Goal: Task Accomplishment & Management: Complete application form

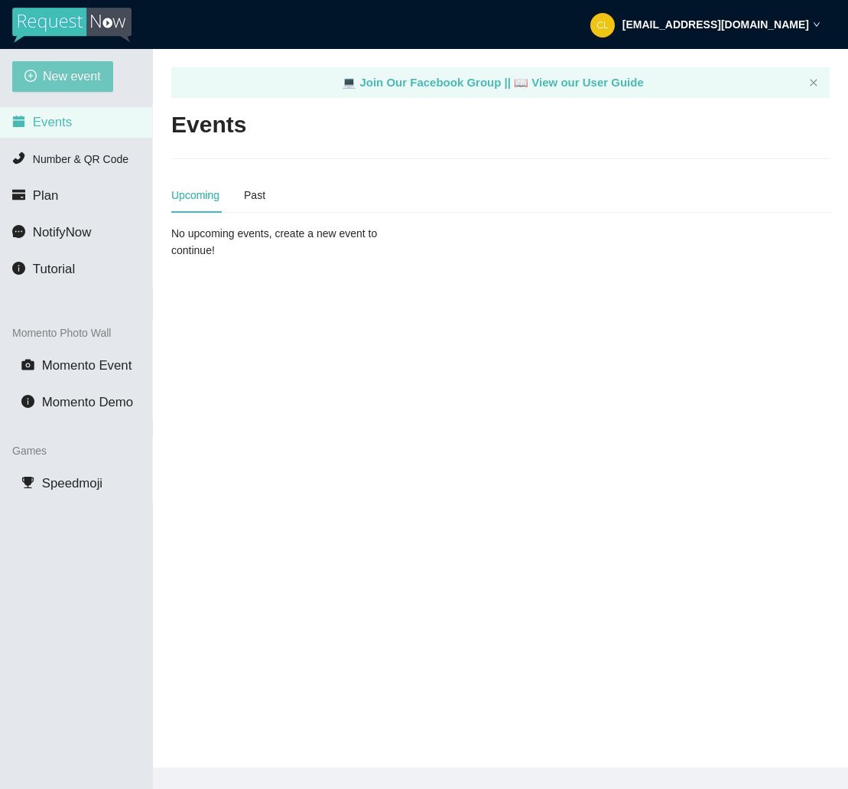
click at [95, 84] on span "New event" at bounding box center [72, 76] width 58 height 19
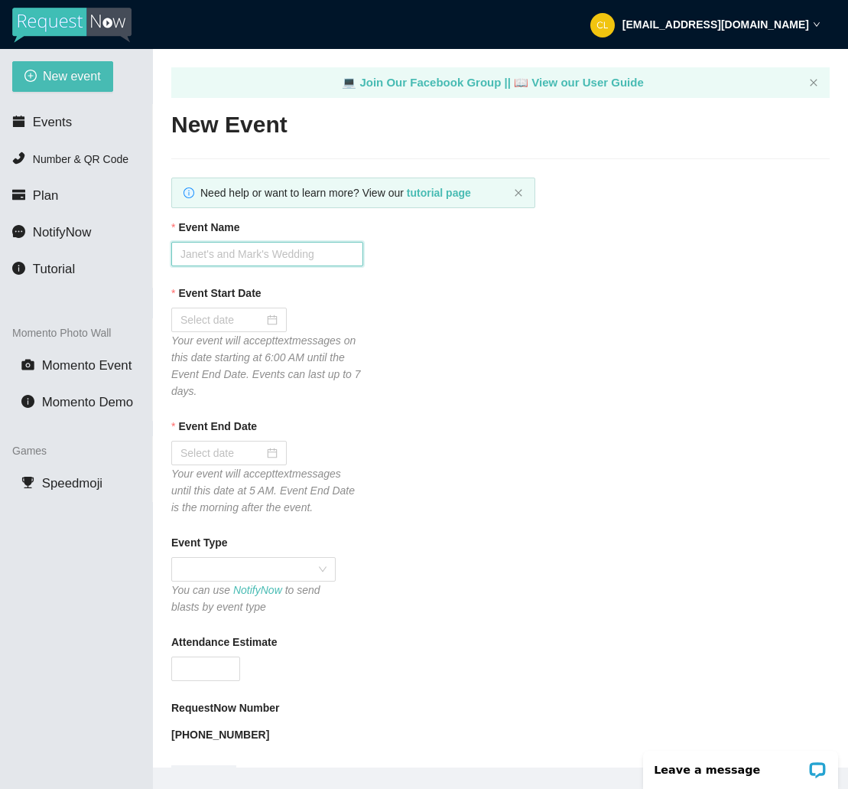
click at [282, 259] on input "Event Name" at bounding box center [267, 254] width 192 height 24
type input "Club Cafe Saturdays W/ DJ [PERSON_NAME]"
click at [228, 311] on input "Event Start Date" at bounding box center [222, 319] width 83 height 17
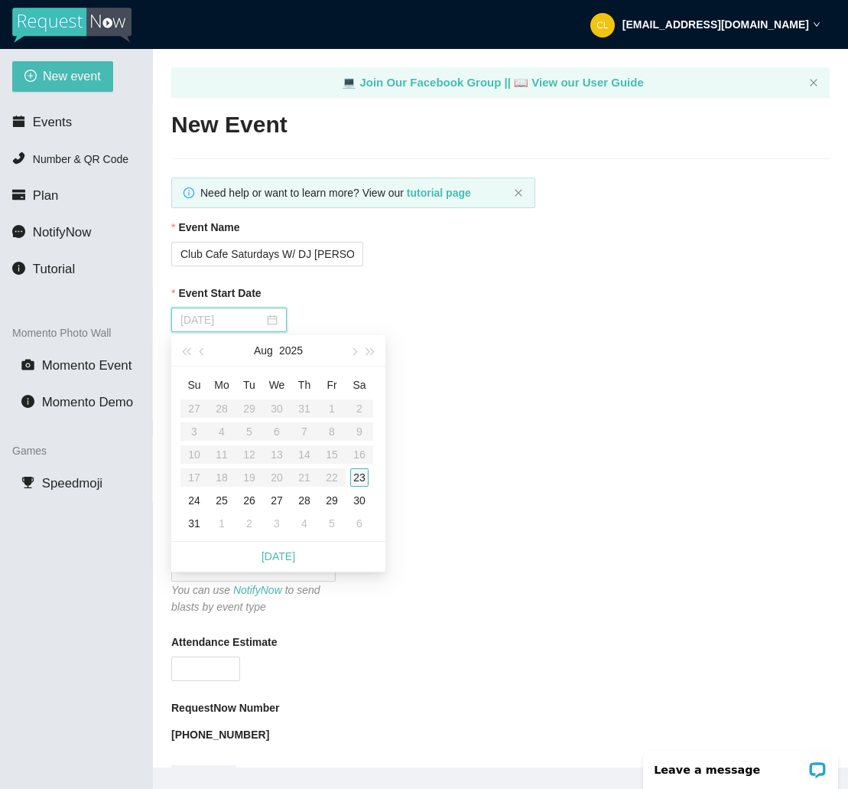
type input "[DATE]"
click at [357, 479] on div "23" at bounding box center [359, 477] width 18 height 18
type input "[DATE]"
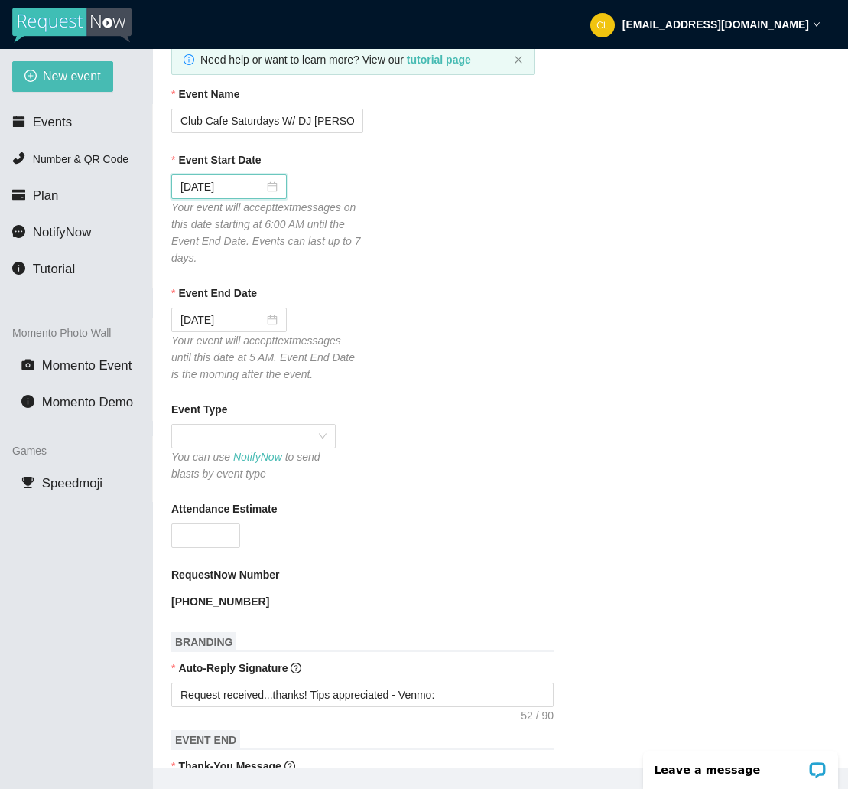
scroll to position [135, 0]
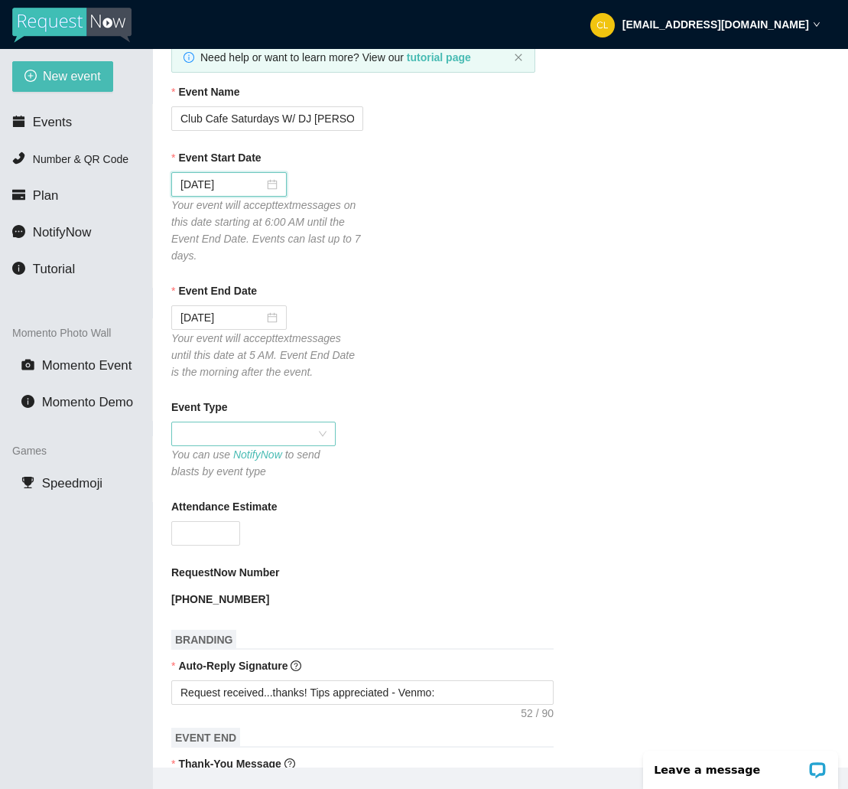
click at [304, 440] on span at bounding box center [254, 433] width 146 height 23
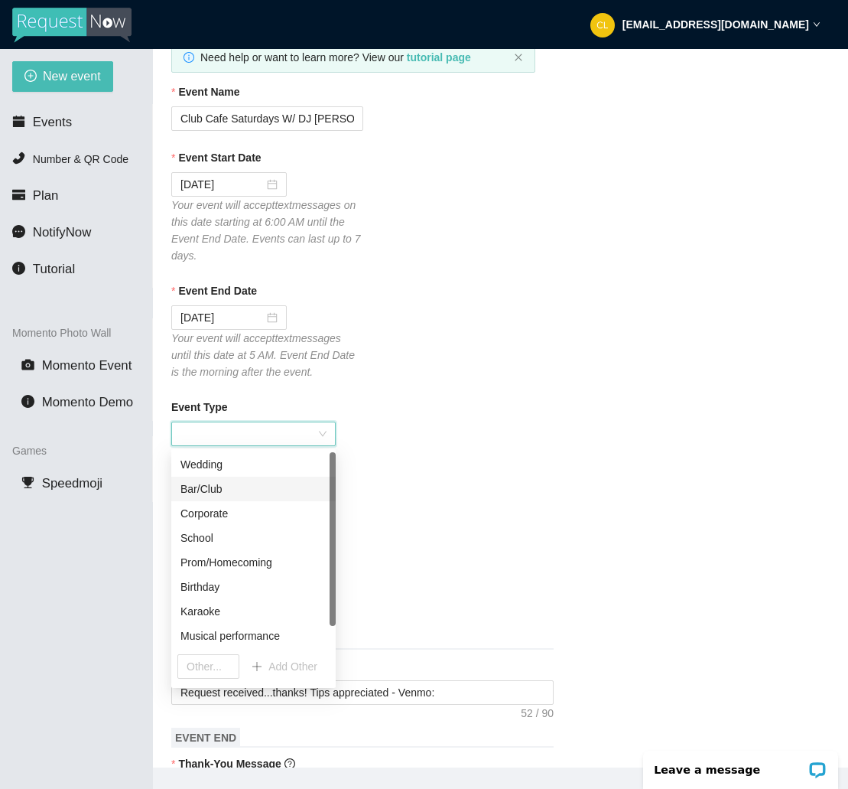
click at [263, 493] on div "Bar/Club" at bounding box center [254, 488] width 146 height 17
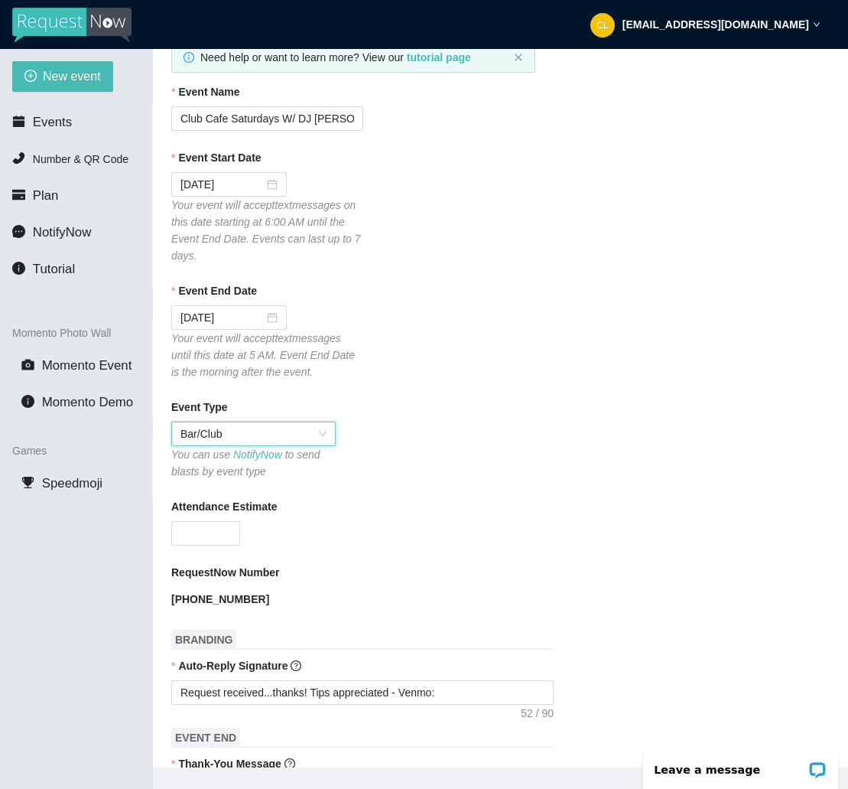
click at [566, 396] on form "Event Name Club Cafe Saturdays W/ DJ [PERSON_NAME] Event Start Date [DATE] Your…" at bounding box center [500, 727] width 659 height 1288
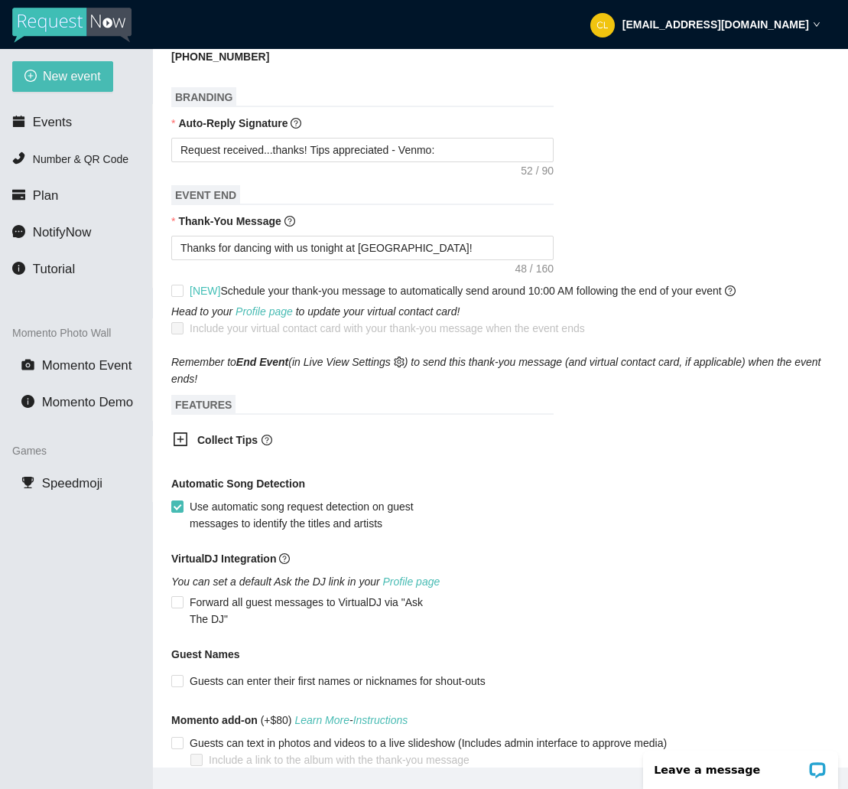
scroll to position [680, 0]
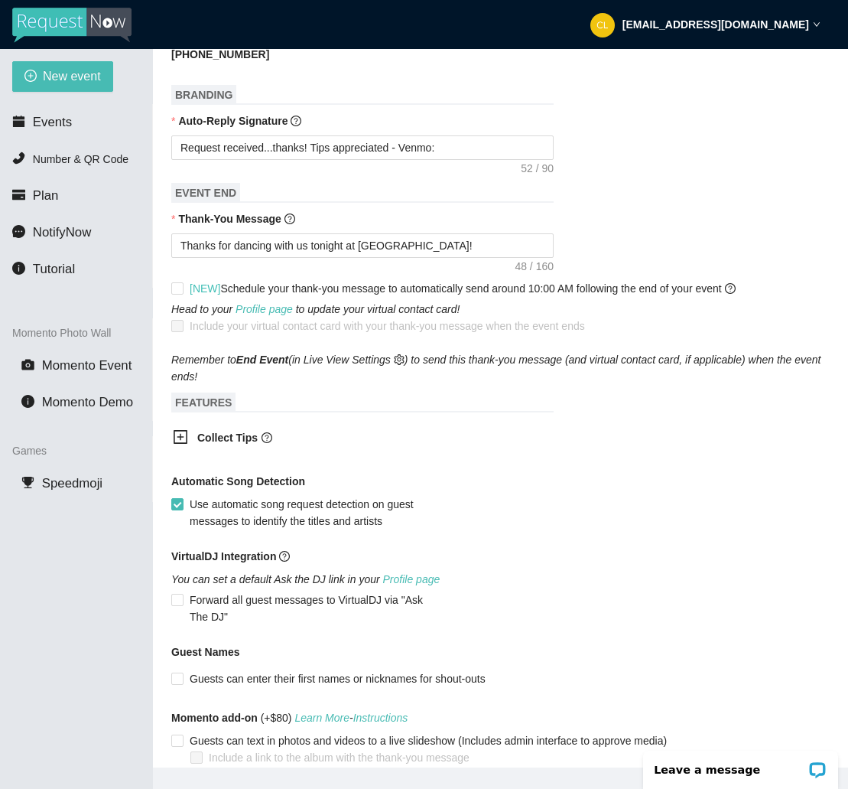
click at [187, 440] on icon "plus-square" at bounding box center [181, 437] width 14 height 14
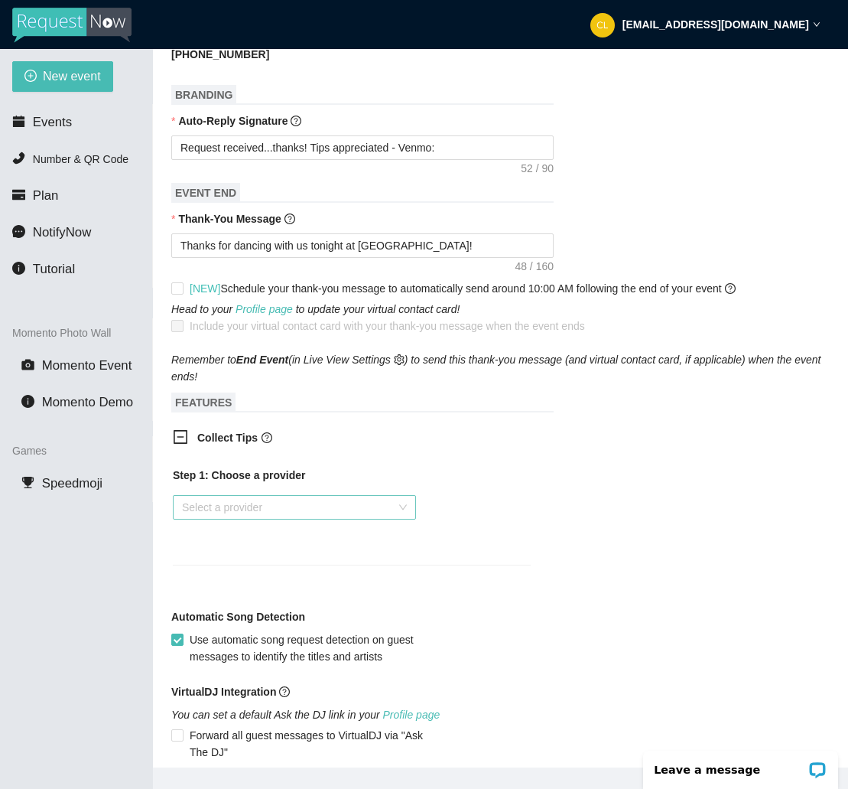
click at [318, 510] on input "search" at bounding box center [289, 507] width 214 height 23
click at [213, 564] on div "Venmo" at bounding box center [294, 562] width 225 height 17
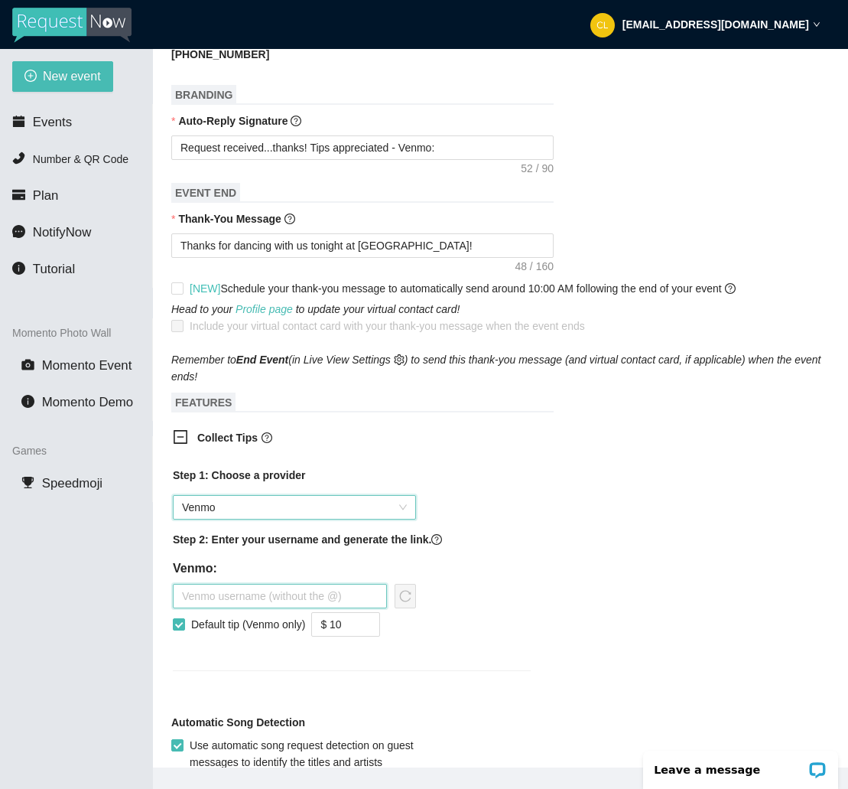
click at [348, 592] on input "text" at bounding box center [280, 596] width 214 height 24
type input "djbrianderrick"
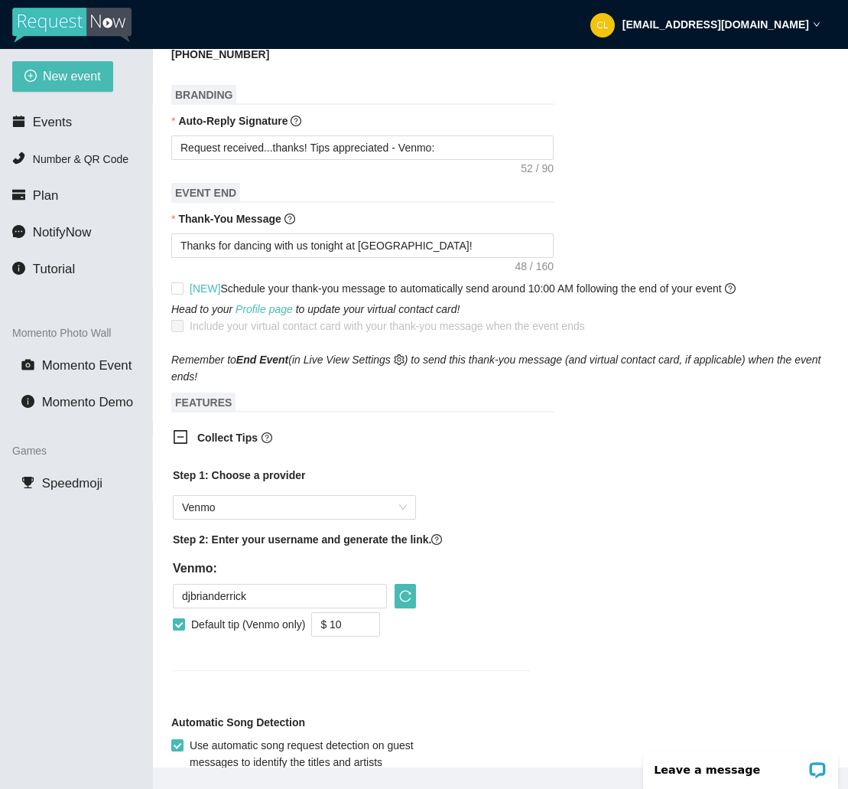
click at [399, 608] on div "djbrianderrick Default tip (Venmo only) $ 10" at bounding box center [294, 610] width 243 height 53
click at [406, 591] on icon "reload" at bounding box center [405, 596] width 12 height 12
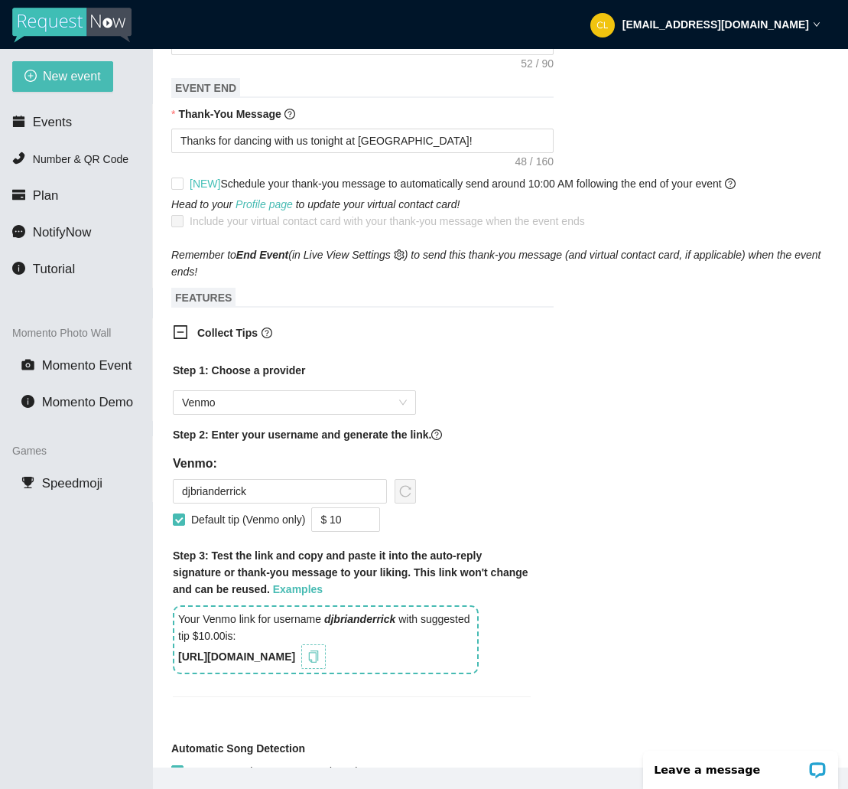
drag, startPoint x: 345, startPoint y: 653, endPoint x: 363, endPoint y: 616, distance: 41.4
click at [320, 654] on icon "copy" at bounding box center [314, 656] width 12 height 12
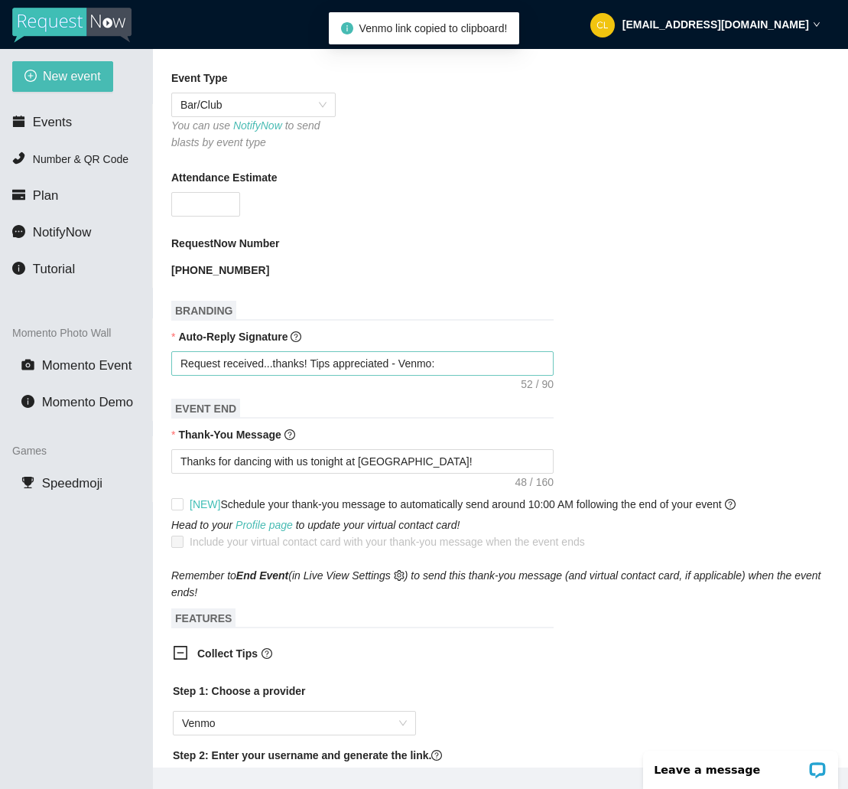
scroll to position [463, 0]
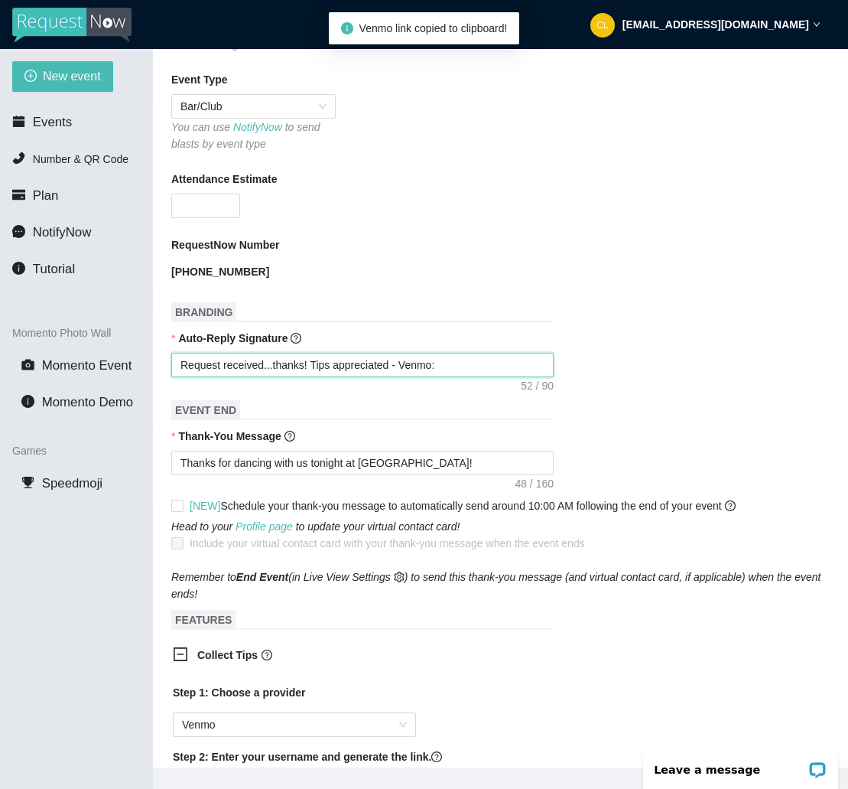
click at [515, 373] on textarea "Request received...thanks! Tips appreciated - Venmo:" at bounding box center [362, 365] width 383 height 24
type textarea "Request received...thanks! Tips appreciated - Venmo:"
paste textarea "[URL][DOMAIN_NAME]"
type textarea "Request received...thanks! Tips appreciated - Venmo: [URL][DOMAIN_NAME]"
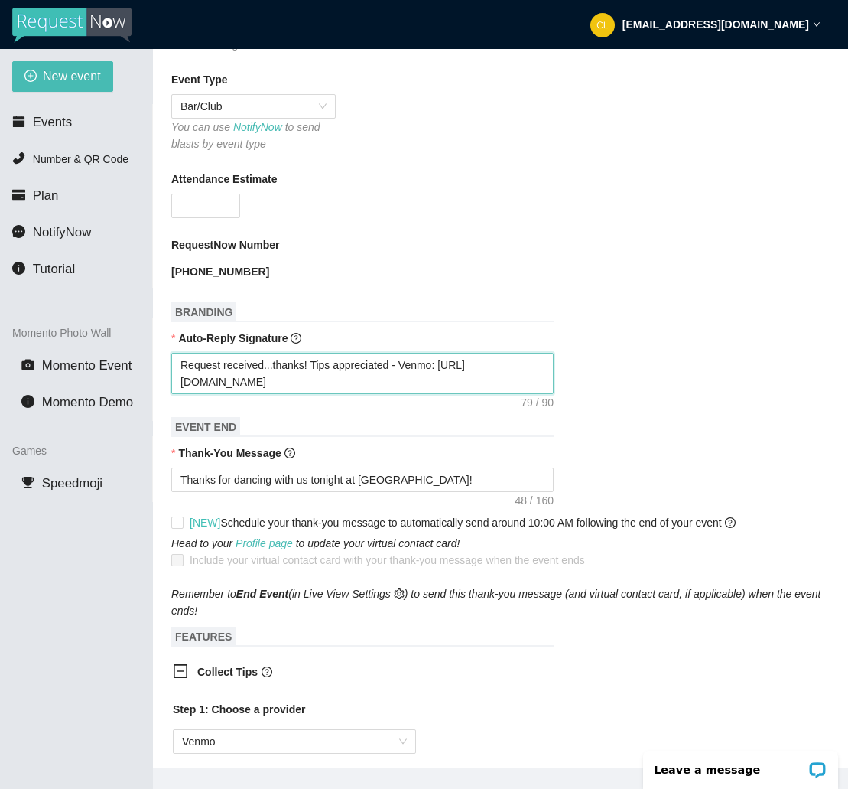
type textarea "Request received...thanks! Tips appreciated - Venmo: [URL][DOMAIN_NAME]"
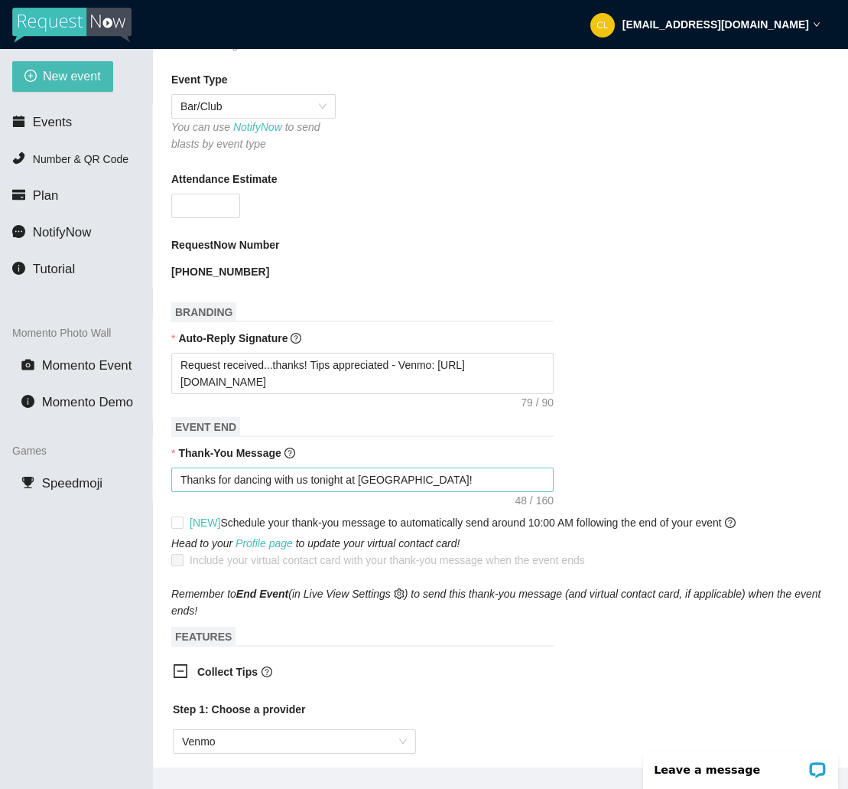
click at [472, 493] on form "Event Name Club Cafe Saturdays W/ DJ [PERSON_NAME] Event Start Date [DATE] Your…" at bounding box center [500, 594] width 659 height 1676
click at [475, 488] on textarea "Thanks for dancing with us tonight at [GEOGRAPHIC_DATA]!" at bounding box center [362, 479] width 383 height 24
type textarea "Thanks for dancing with us tonight at [GEOGRAPHIC_DATA]!"
paste textarea "[URL][DOMAIN_NAME]"
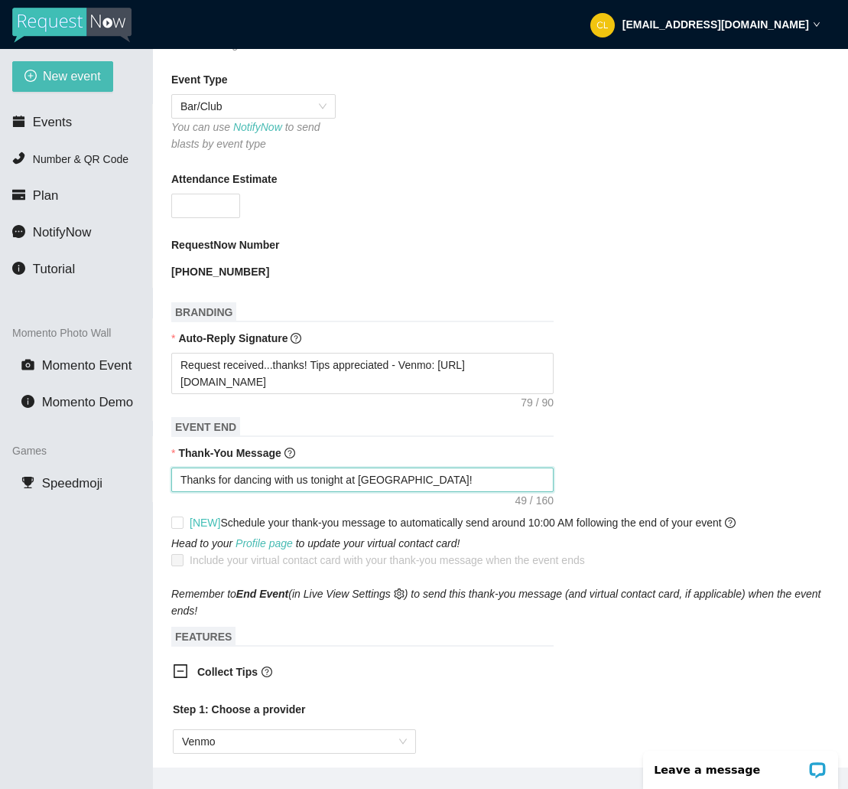
type textarea "Thanks for dancing with us tonight at Club Cafe! [URL][DOMAIN_NAME]"
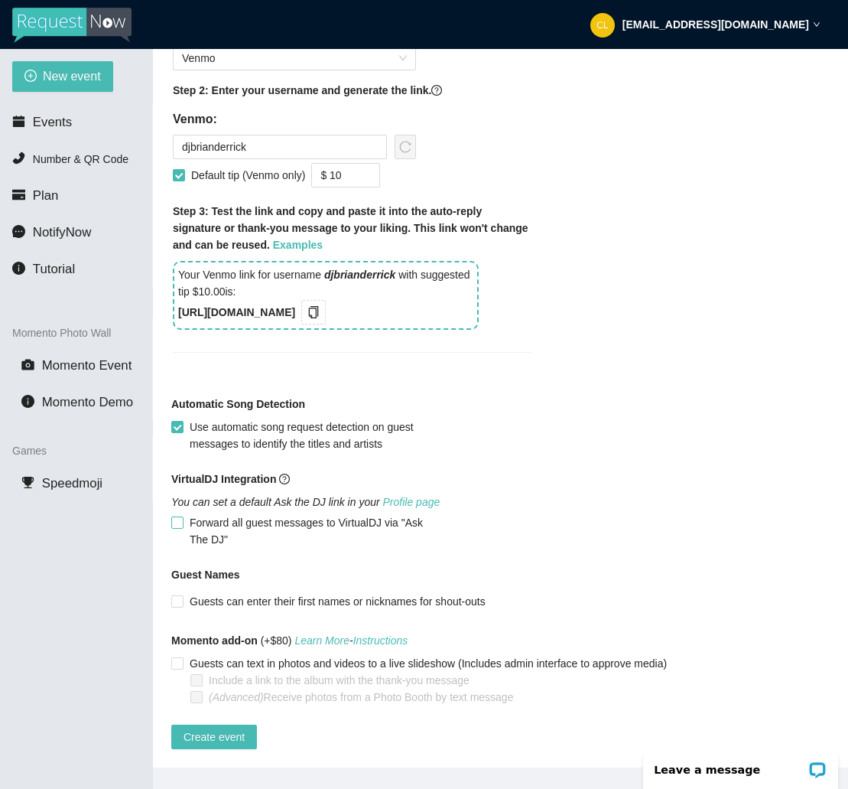
scroll to position [1192, 0]
type textarea "Thanks for dancing with us tonight at Club Cafe! [URL][DOMAIN_NAME]"
click at [217, 728] on span "Create event" at bounding box center [214, 736] width 61 height 17
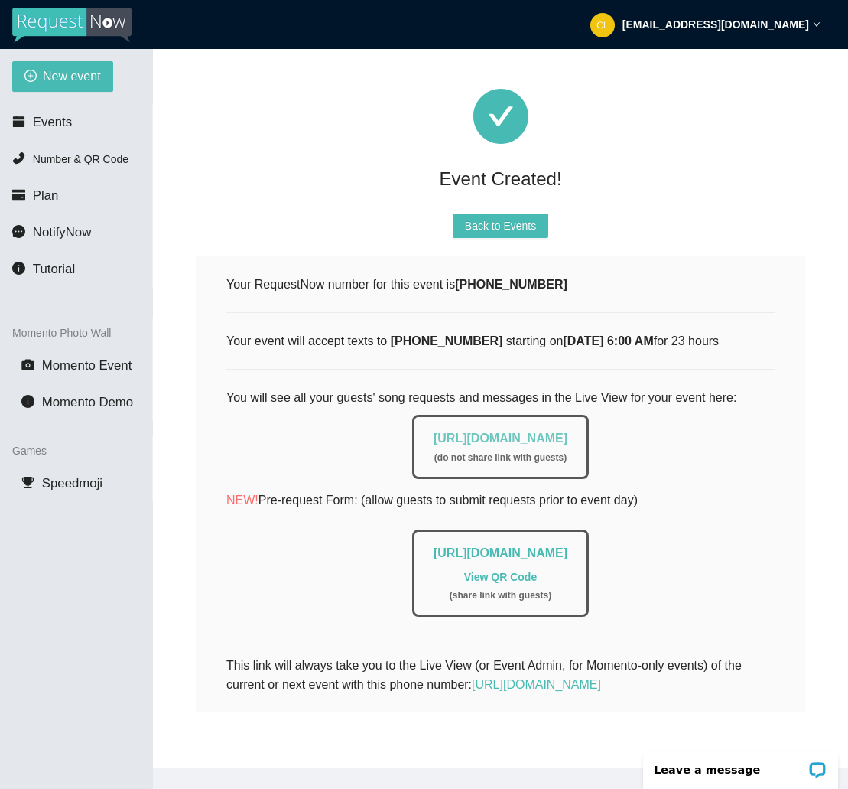
click at [542, 431] on link "[URL][DOMAIN_NAME]" at bounding box center [501, 437] width 134 height 13
